Goal: Information Seeking & Learning: Learn about a topic

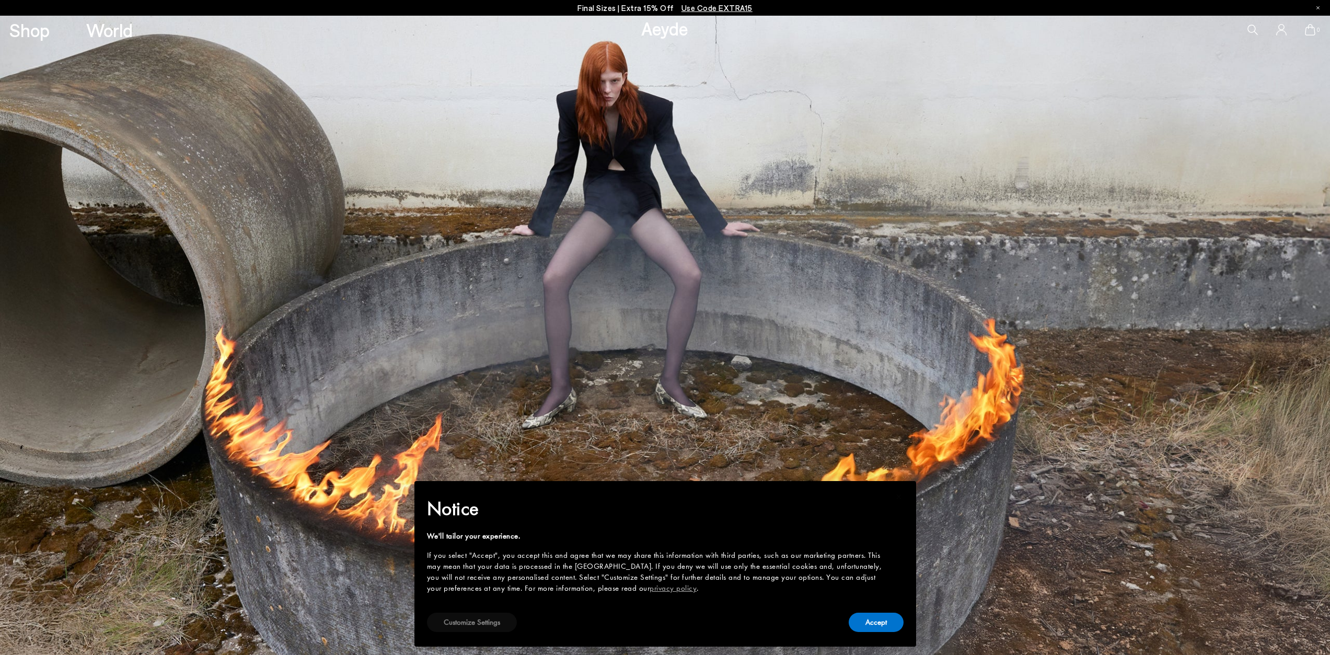
click at [472, 622] on button "Customize Settings" at bounding box center [472, 622] width 90 height 19
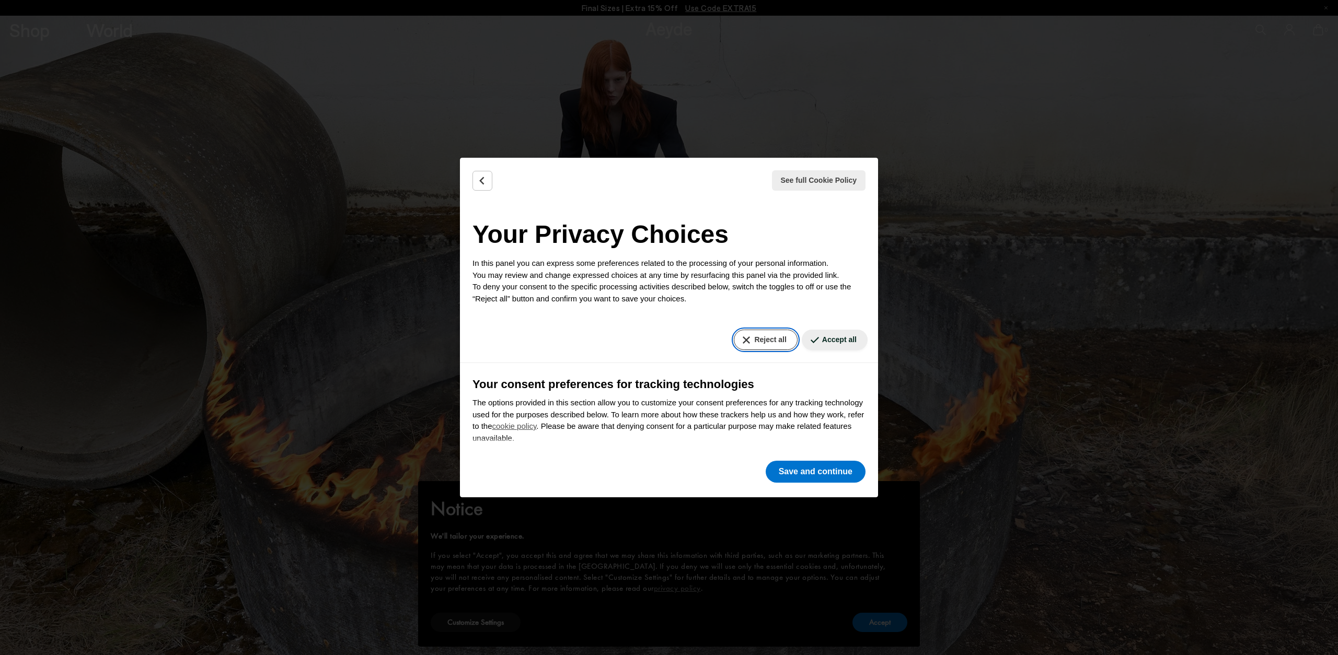
click at [754, 336] on button "Reject all" at bounding box center [765, 340] width 63 height 20
click at [753, 337] on button "Reject all" at bounding box center [765, 340] width 63 height 20
click at [806, 473] on button "Save and continue" at bounding box center [815, 472] width 100 height 22
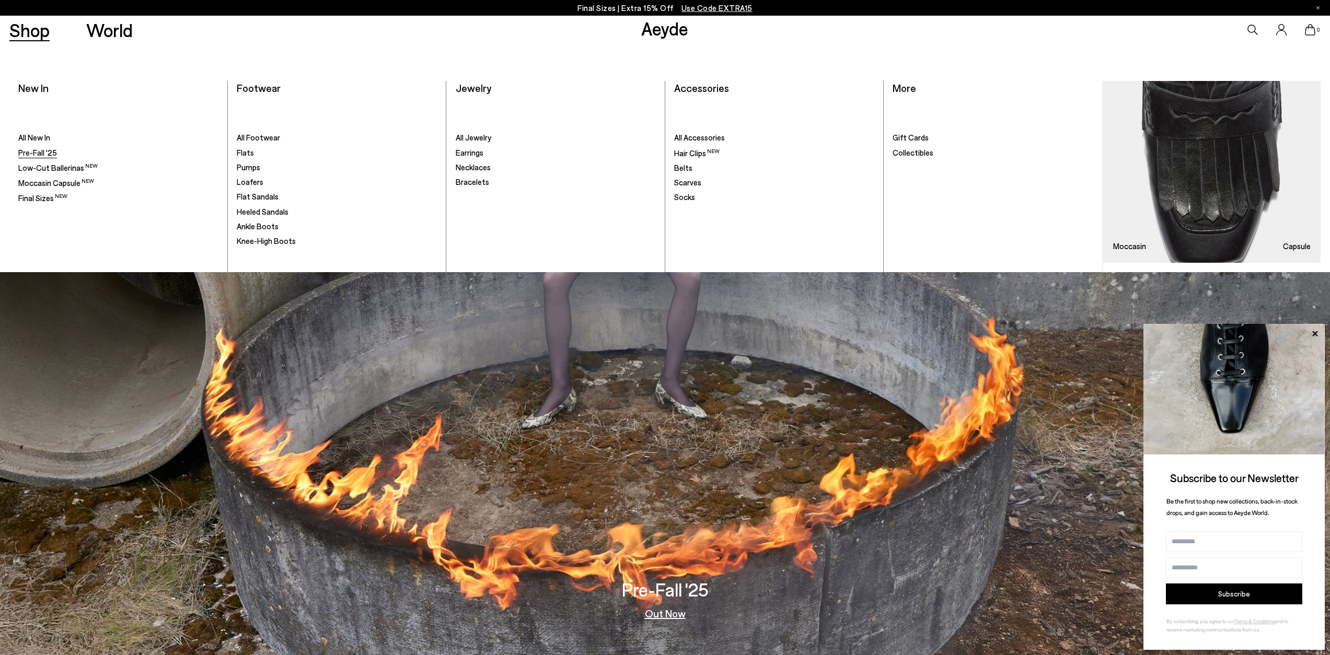
click at [37, 153] on span "Pre-Fall '25" at bounding box center [37, 152] width 39 height 9
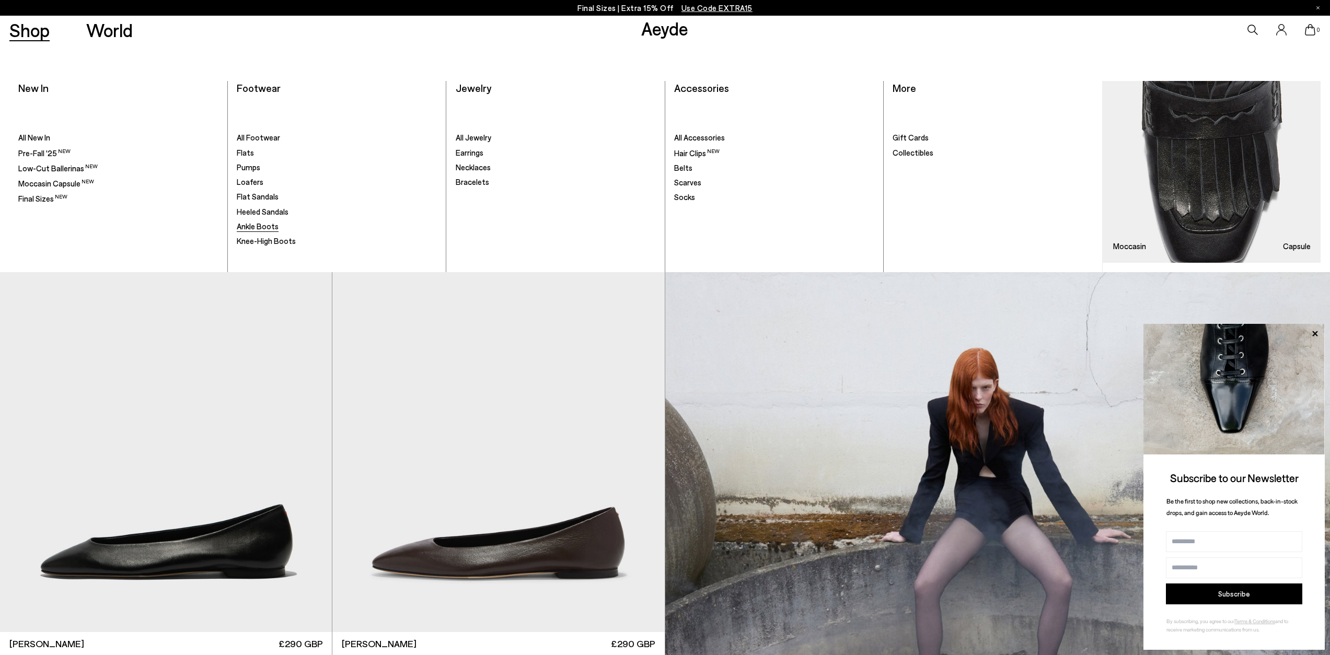
click at [258, 227] on span "Ankle Boots" at bounding box center [258, 226] width 42 height 9
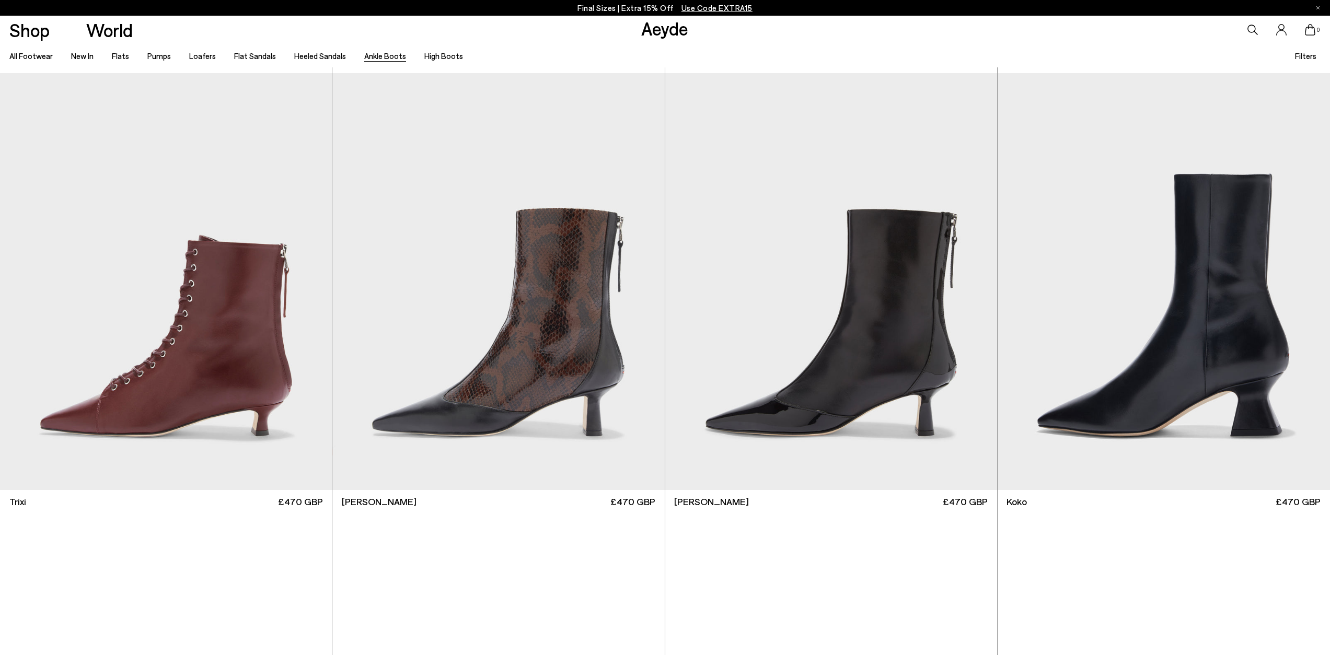
scroll to position [470, 0]
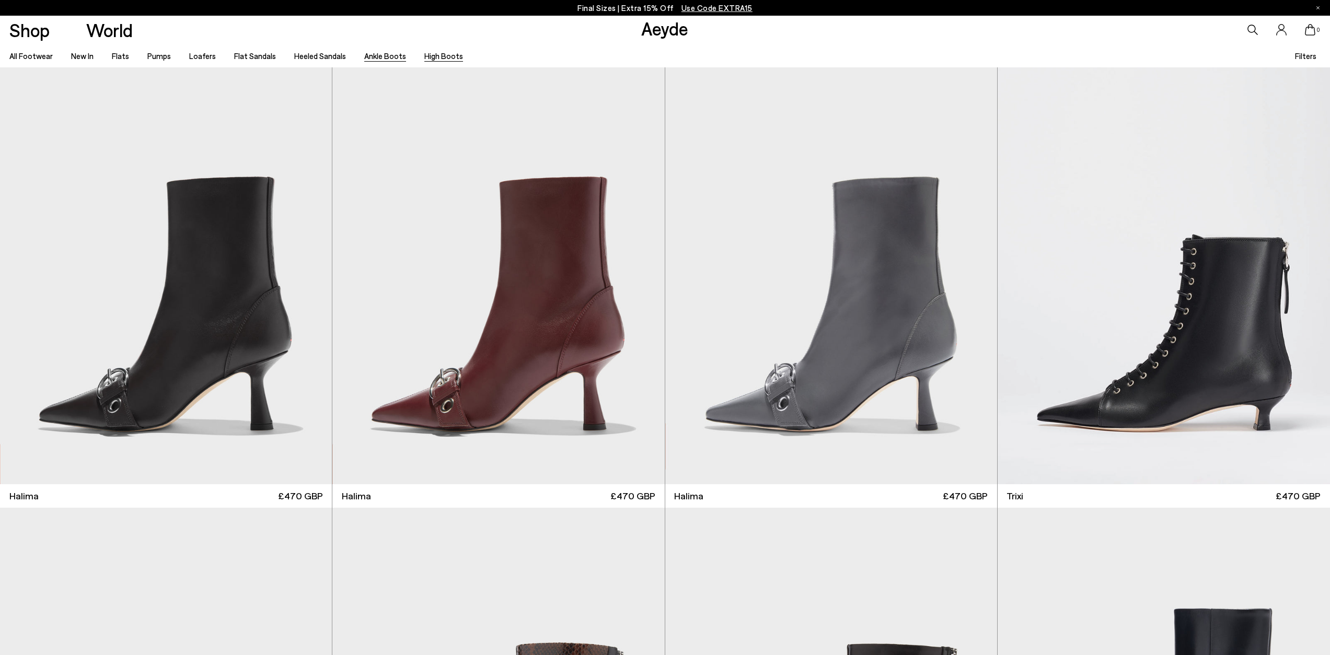
click at [439, 57] on link "High Boots" at bounding box center [443, 55] width 39 height 9
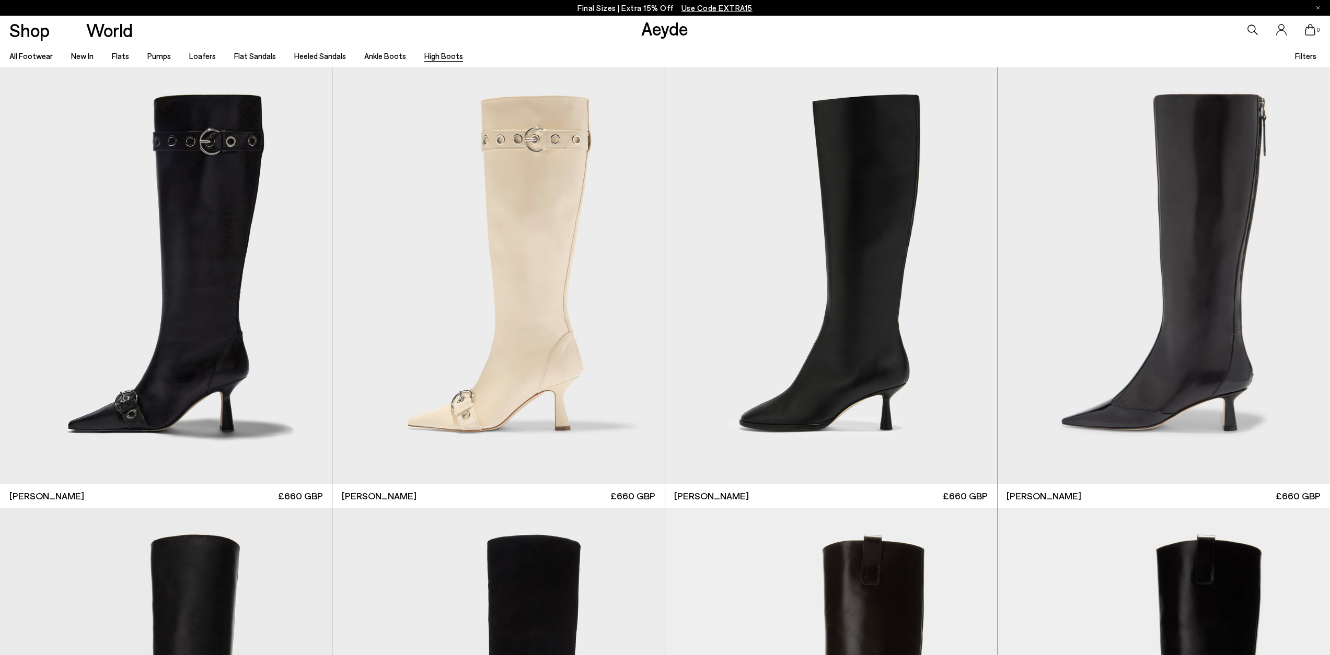
drag, startPoint x: 1334, startPoint y: 63, endPoint x: 1334, endPoint y: -50, distance: 112.9
click at [1329, 0] on html "Free shipping to United Kingdom on all orders Your item is added to cart. View …" at bounding box center [665, 327] width 1330 height 655
click at [196, 59] on link "Loafers" at bounding box center [202, 55] width 27 height 9
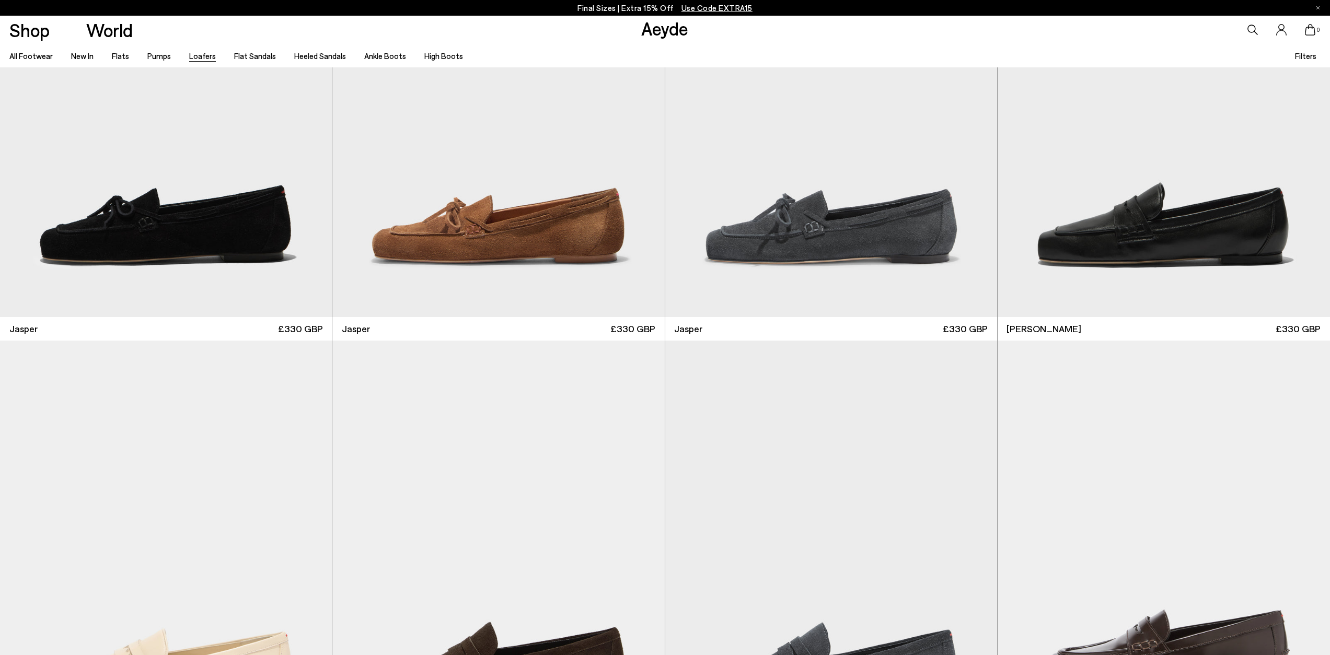
scroll to position [648, 0]
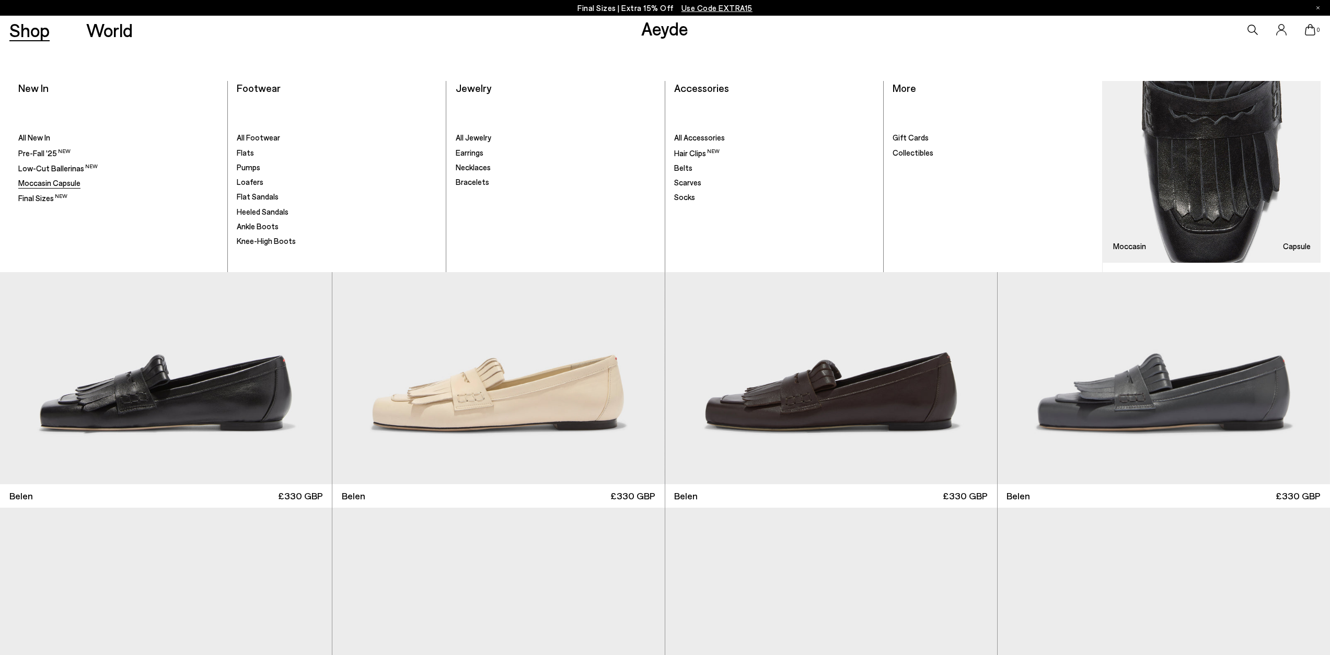
click at [43, 183] on span "Moccasin Capsule" at bounding box center [49, 182] width 62 height 9
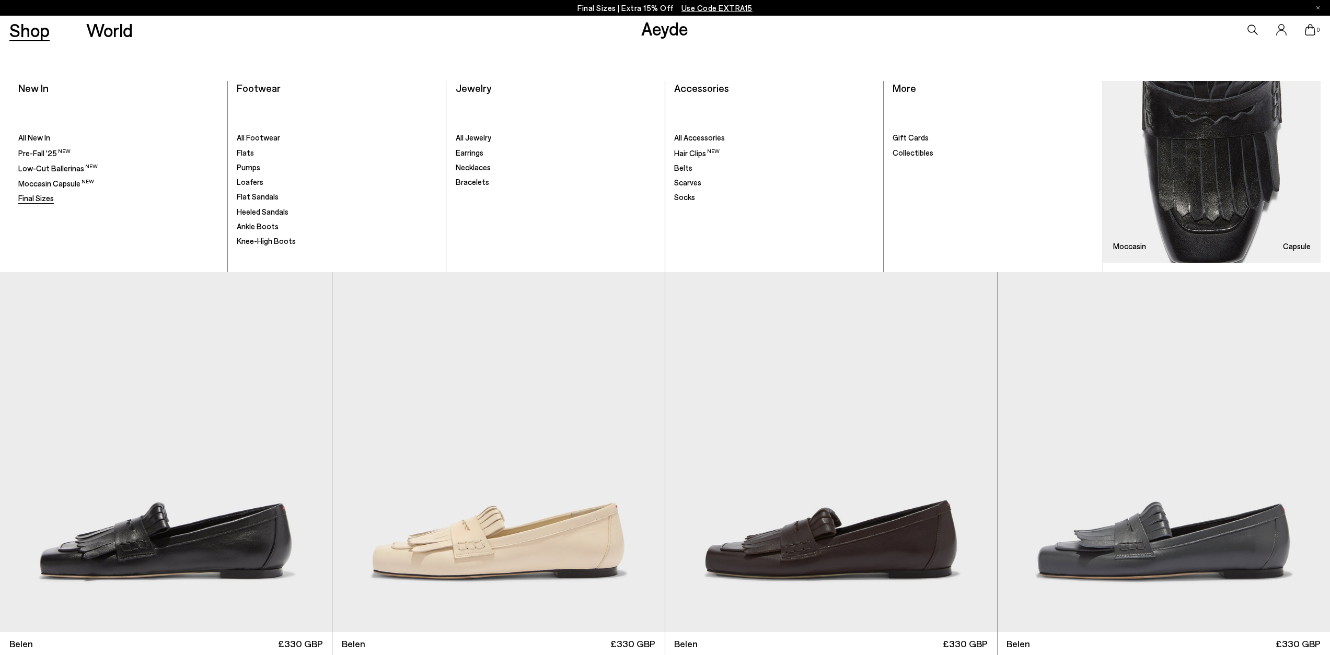
click at [28, 198] on span "Final Sizes" at bounding box center [36, 197] width 36 height 9
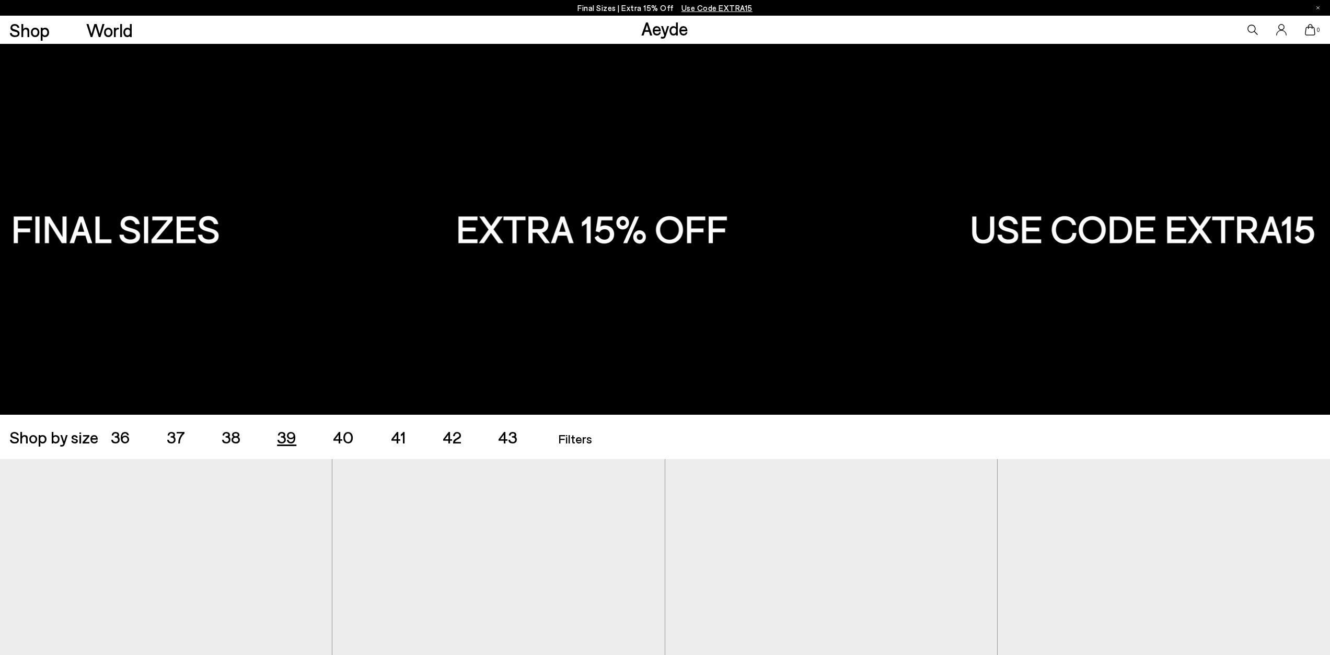
click at [283, 432] on span "39" at bounding box center [286, 437] width 19 height 20
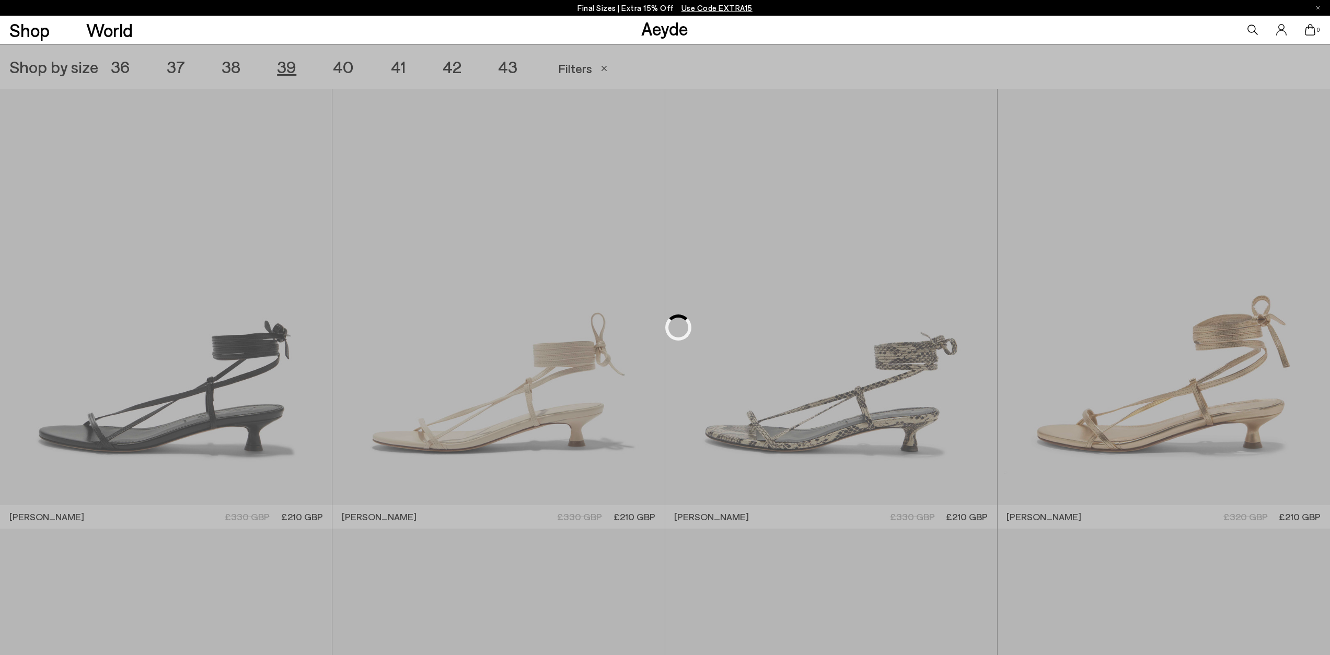
scroll to position [371, 0]
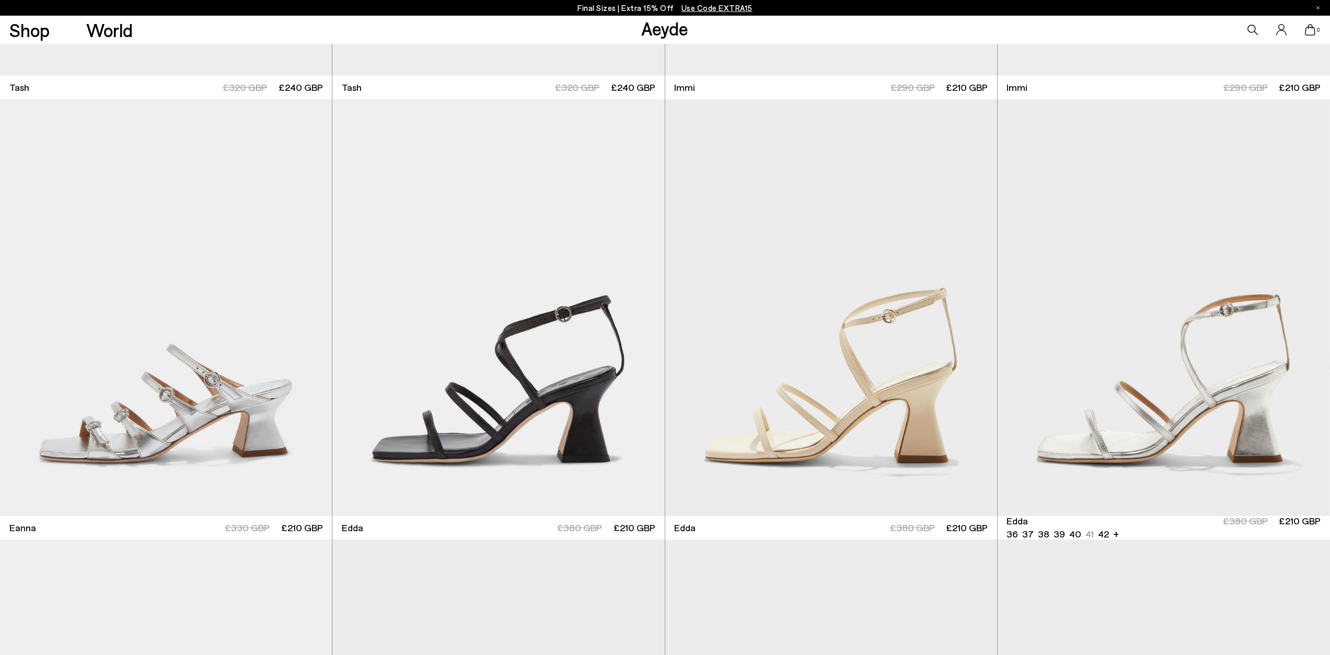
scroll to position [3447, 0]
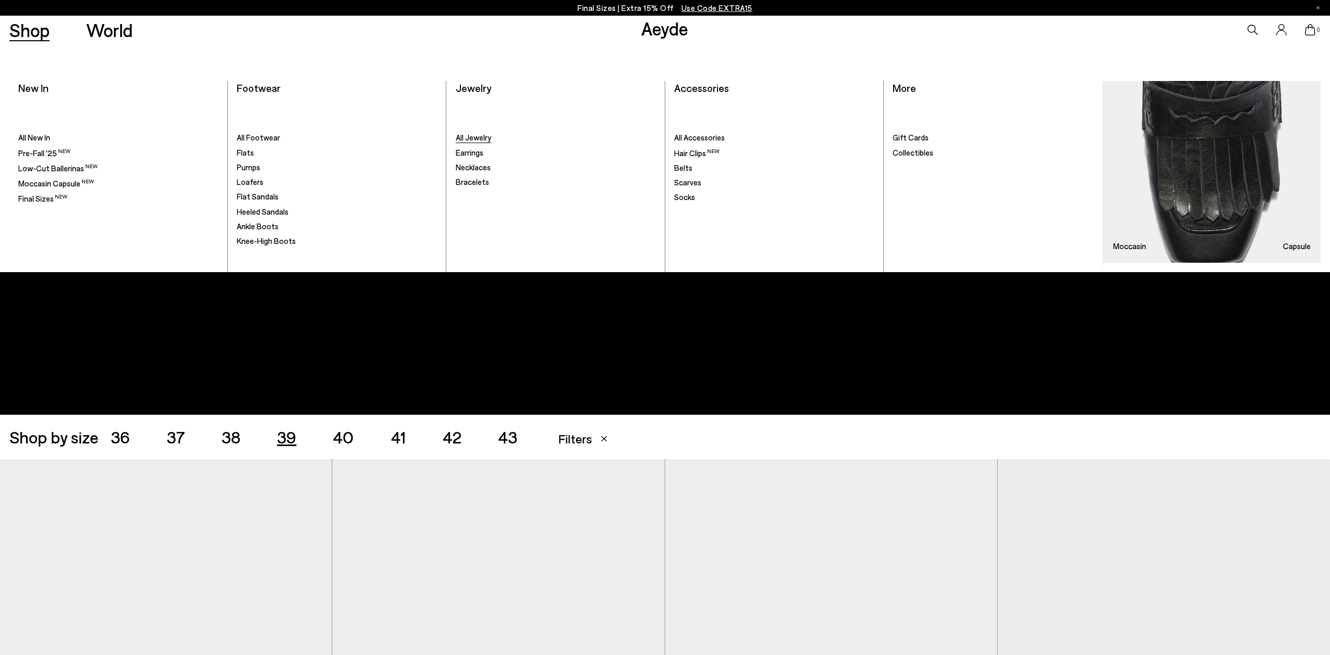
click at [473, 137] on span "All Jewelry" at bounding box center [474, 137] width 36 height 9
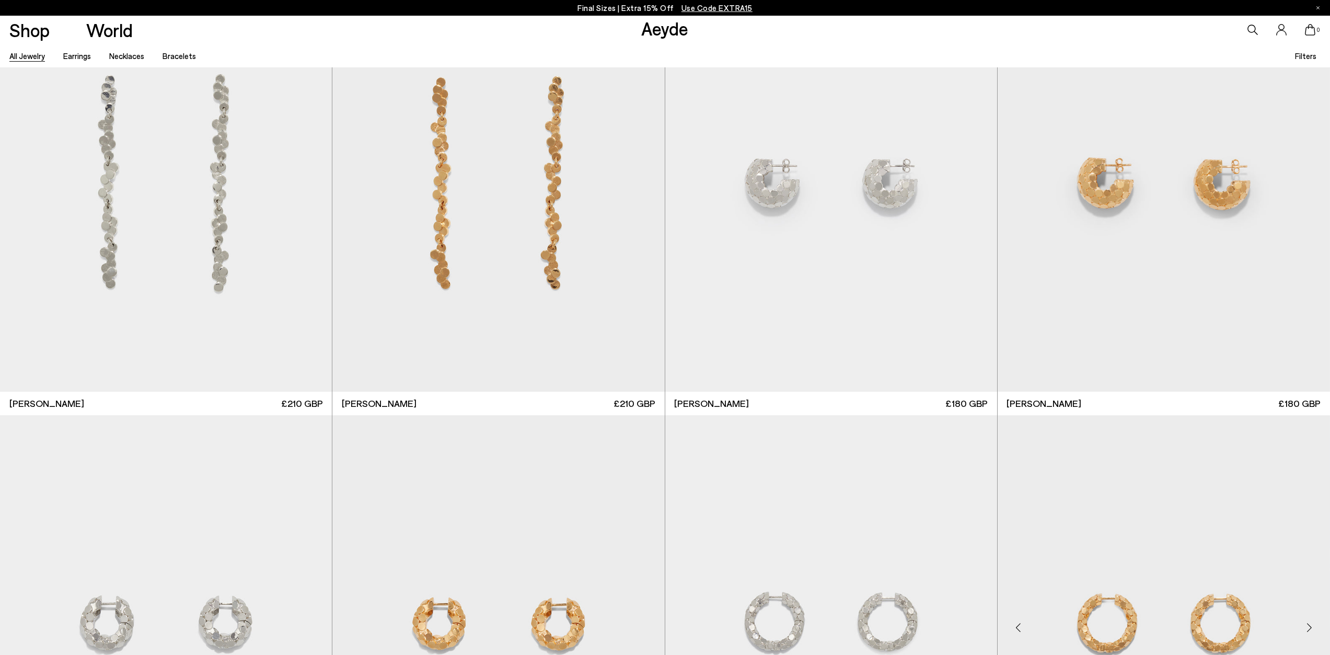
drag, startPoint x: 1333, startPoint y: 56, endPoint x: 1236, endPoint y: 552, distance: 505.3
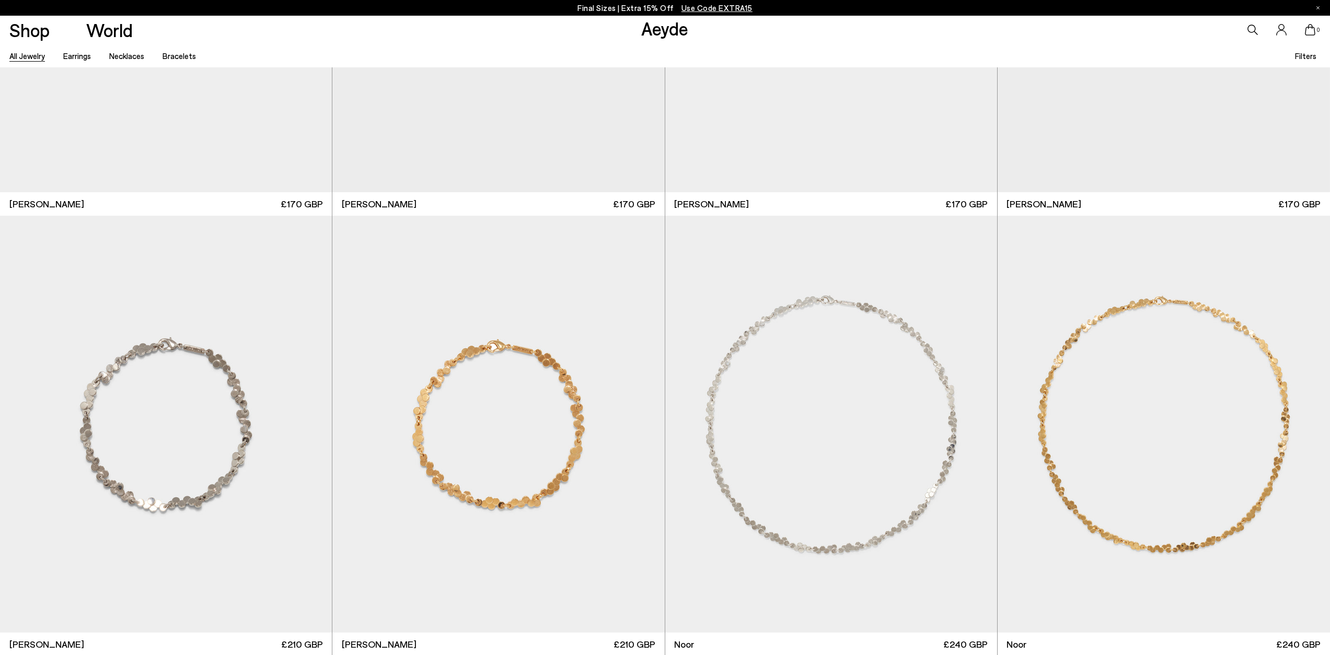
scroll to position [4043, 0]
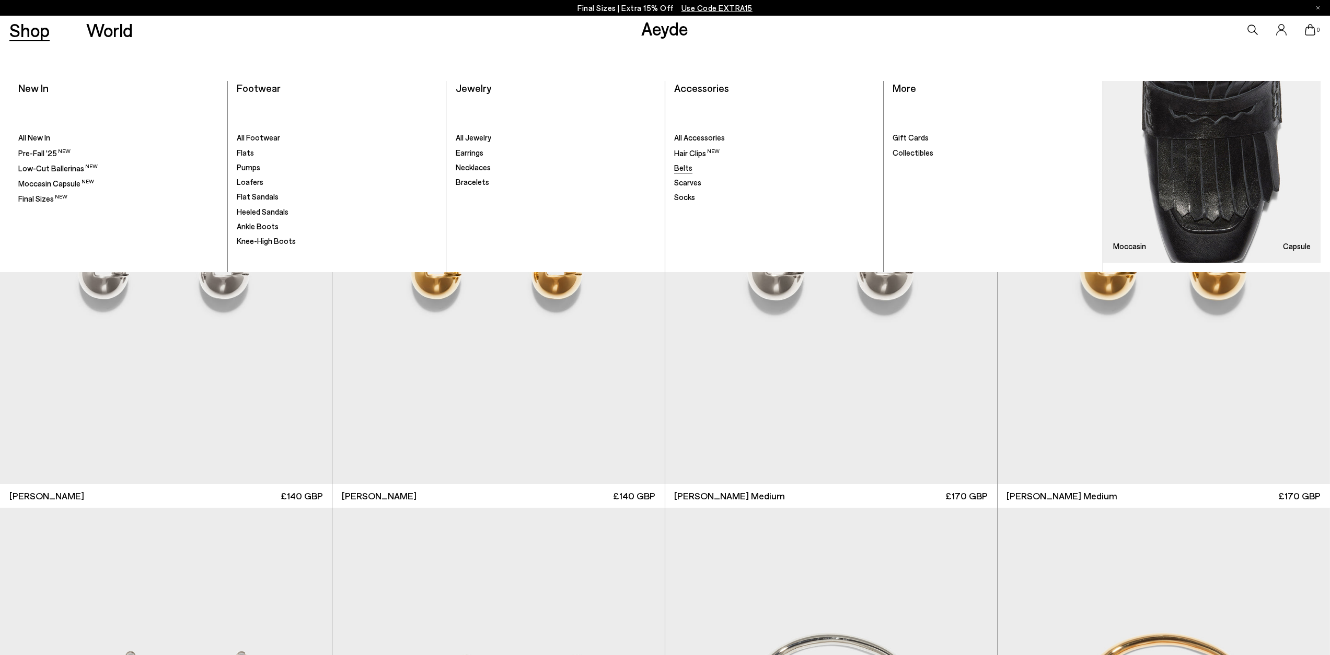
click at [679, 168] on span "Belts" at bounding box center [683, 167] width 18 height 9
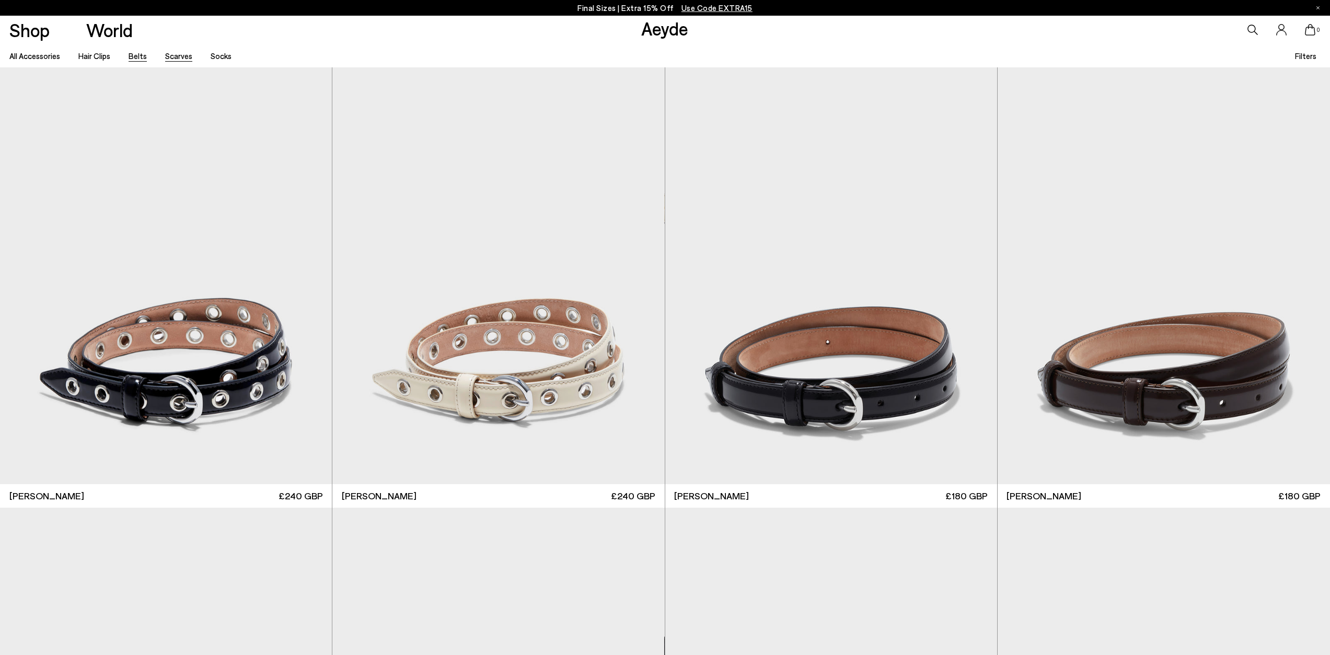
drag, startPoint x: 177, startPoint y: 56, endPoint x: 184, endPoint y: 58, distance: 7.6
click at [177, 56] on link "Scarves" at bounding box center [178, 55] width 27 height 9
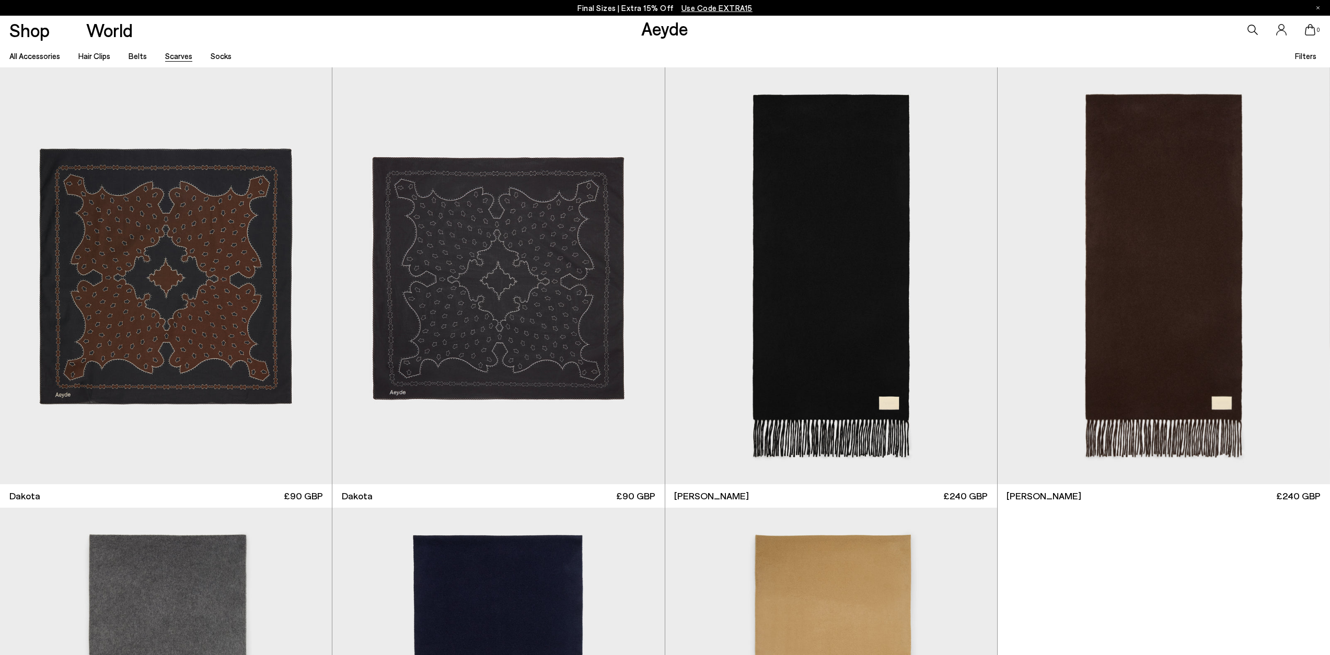
drag, startPoint x: 0, startPoint y: 0, endPoint x: 1326, endPoint y: -57, distance: 1327.3
click at [1326, 0] on html "Free shipping to [GEOGRAPHIC_DATA] on all orders Your item is added to cart. Vi…" at bounding box center [665, 327] width 1330 height 655
